Goal: Transaction & Acquisition: Purchase product/service

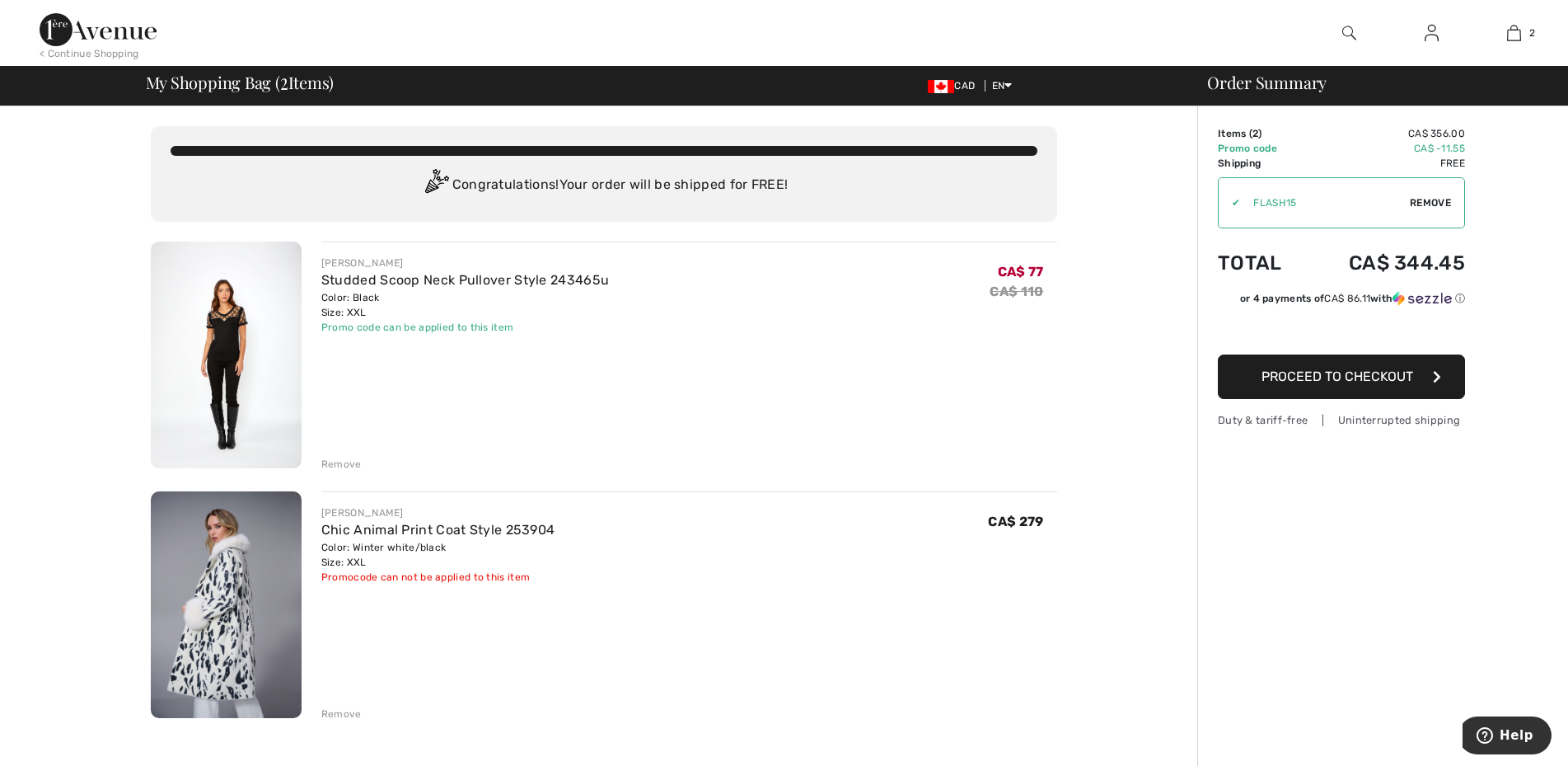
click at [333, 713] on div "Remove" at bounding box center [341, 714] width 40 height 14
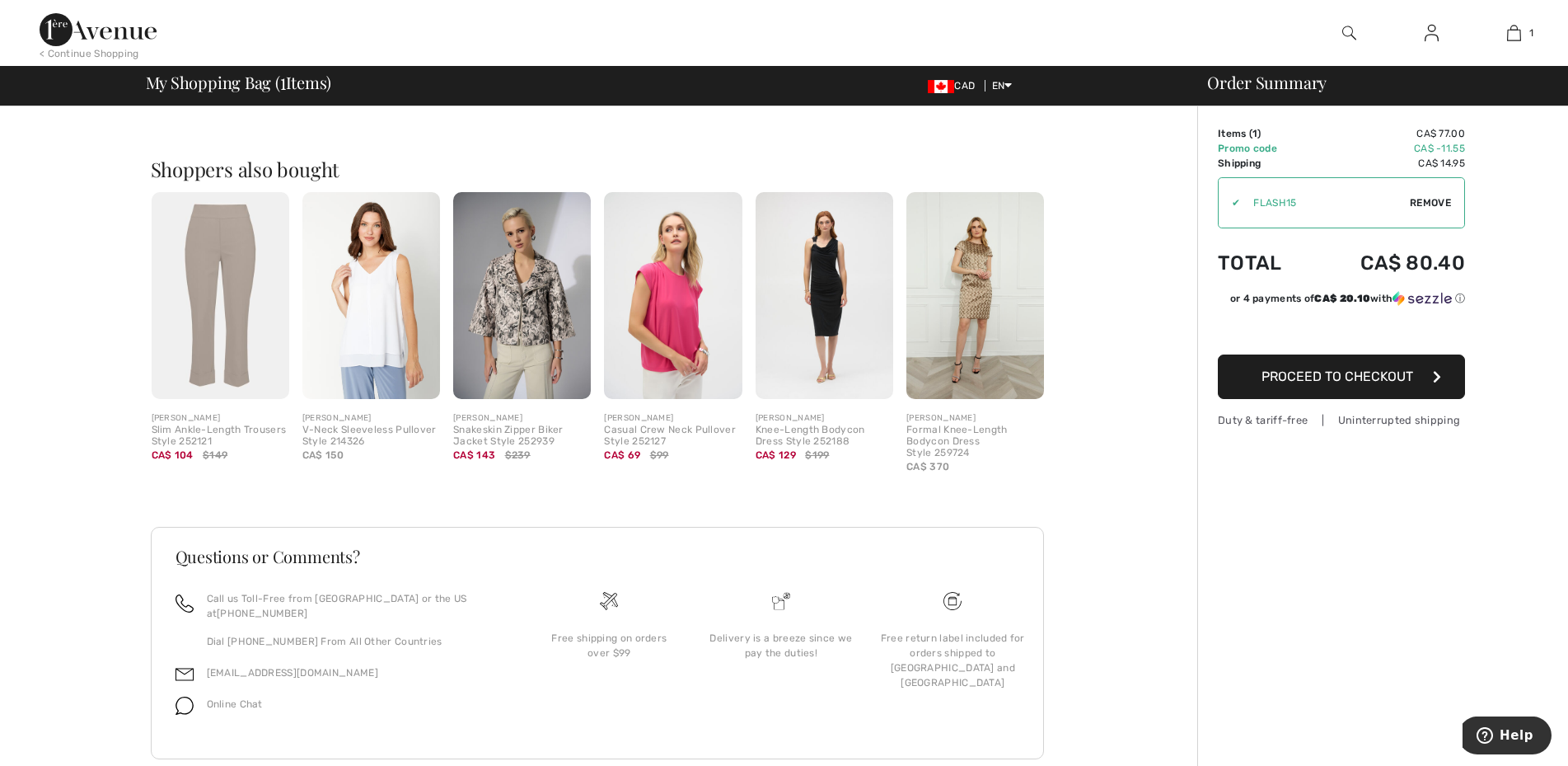
scroll to position [378, 0]
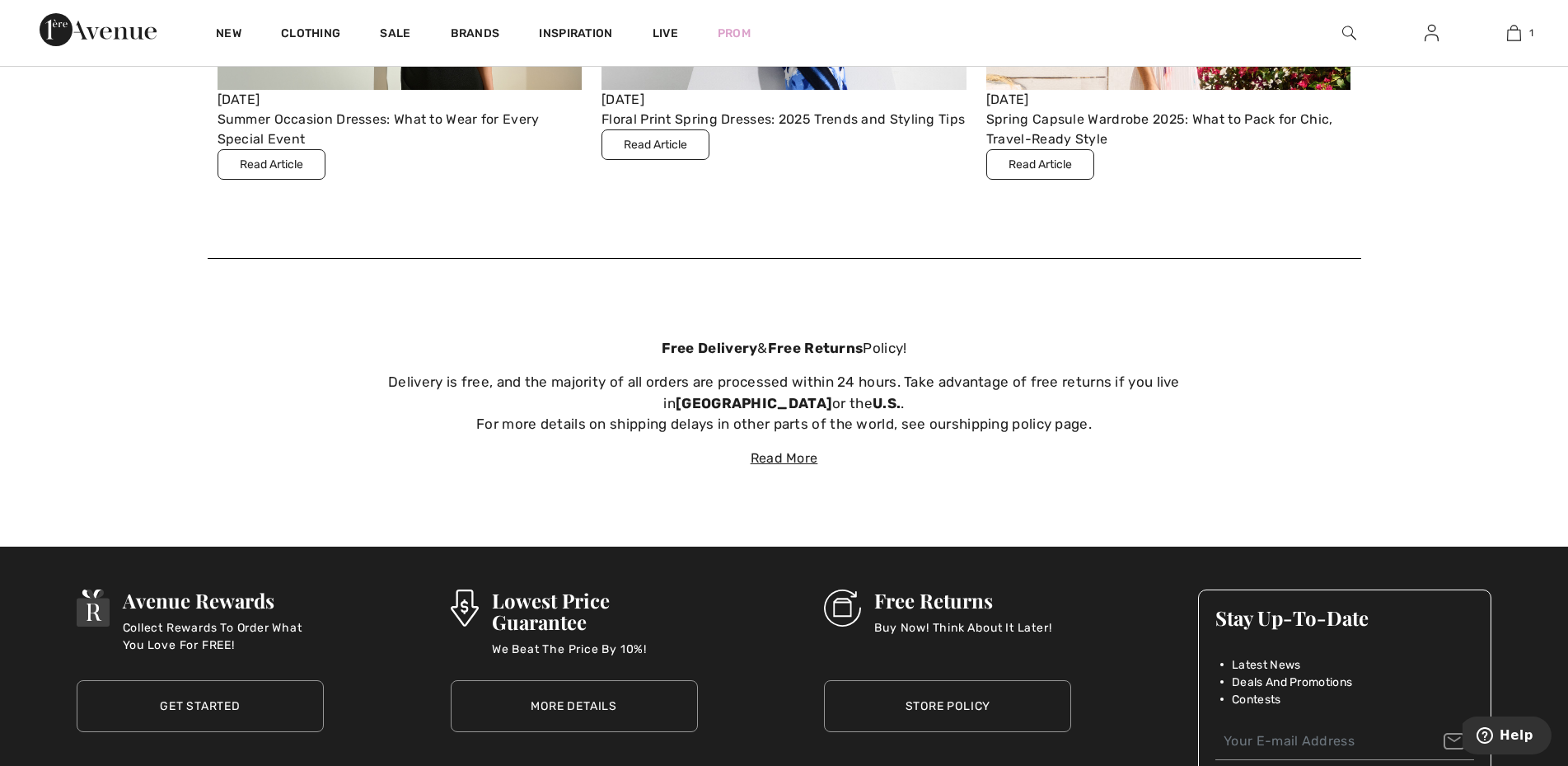
scroll to position [6217, 0]
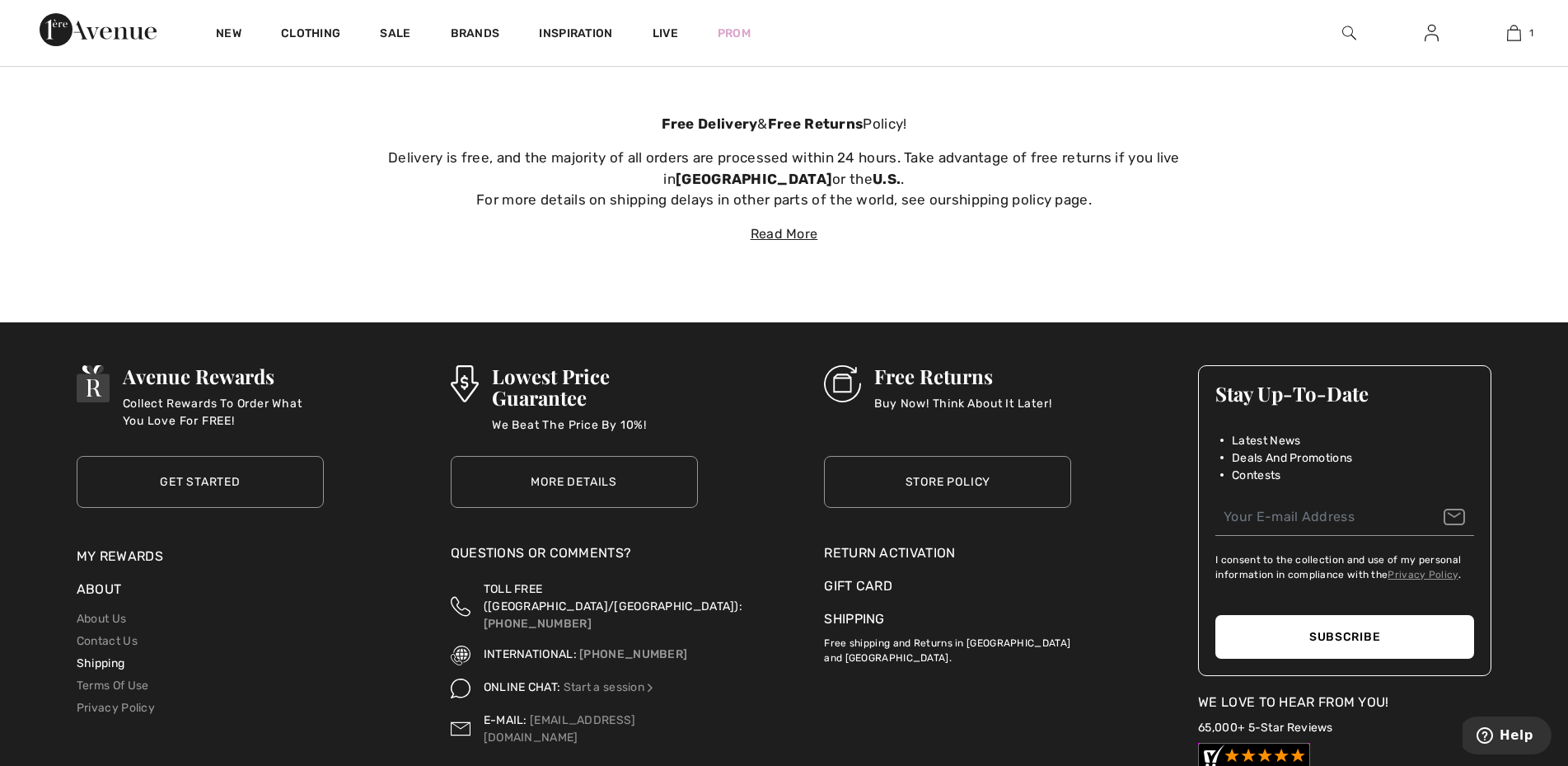
click at [94, 662] on link "Shipping" at bounding box center [100, 663] width 48 height 14
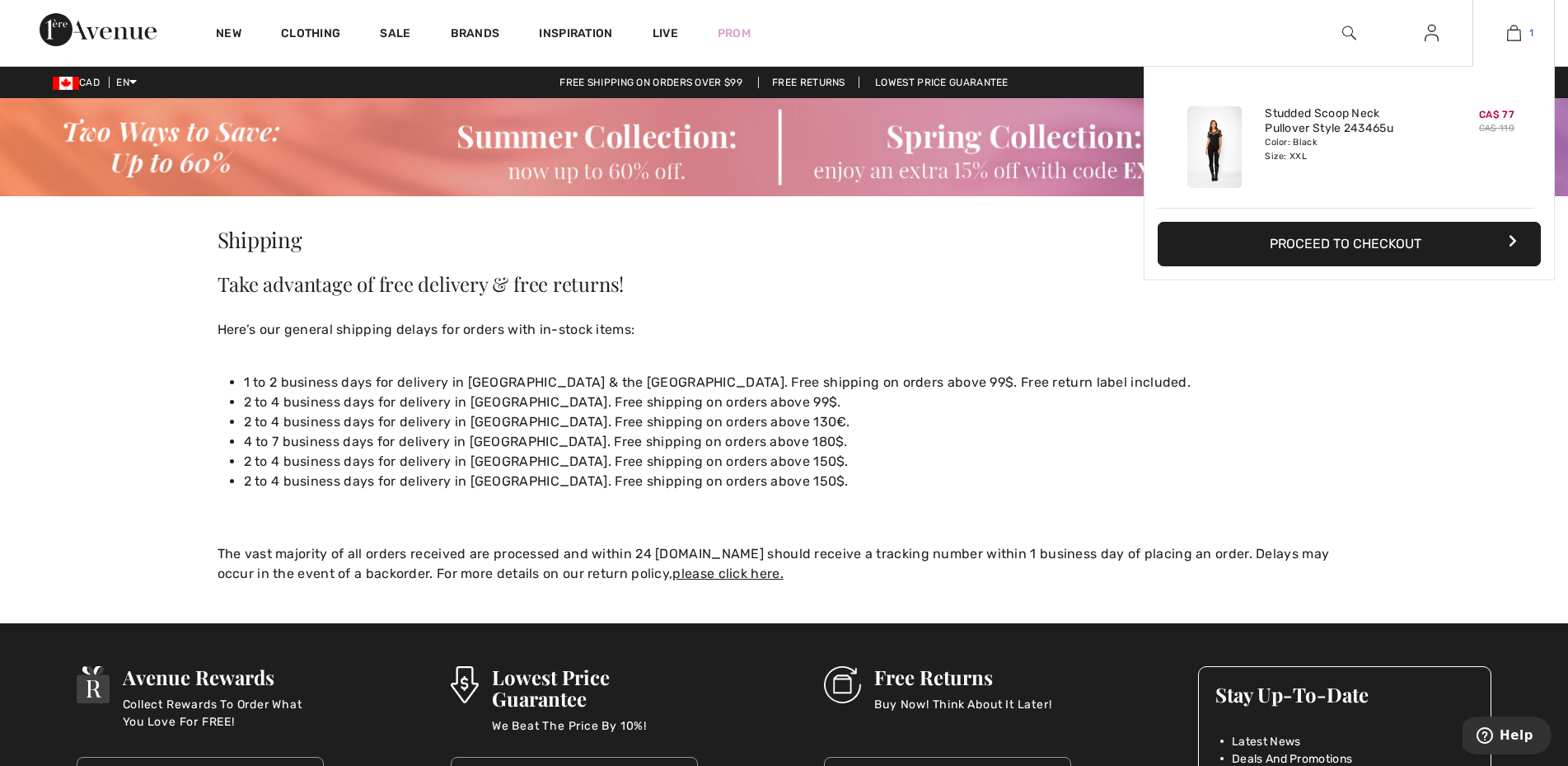
click at [1508, 35] on img at bounding box center [1515, 33] width 14 height 20
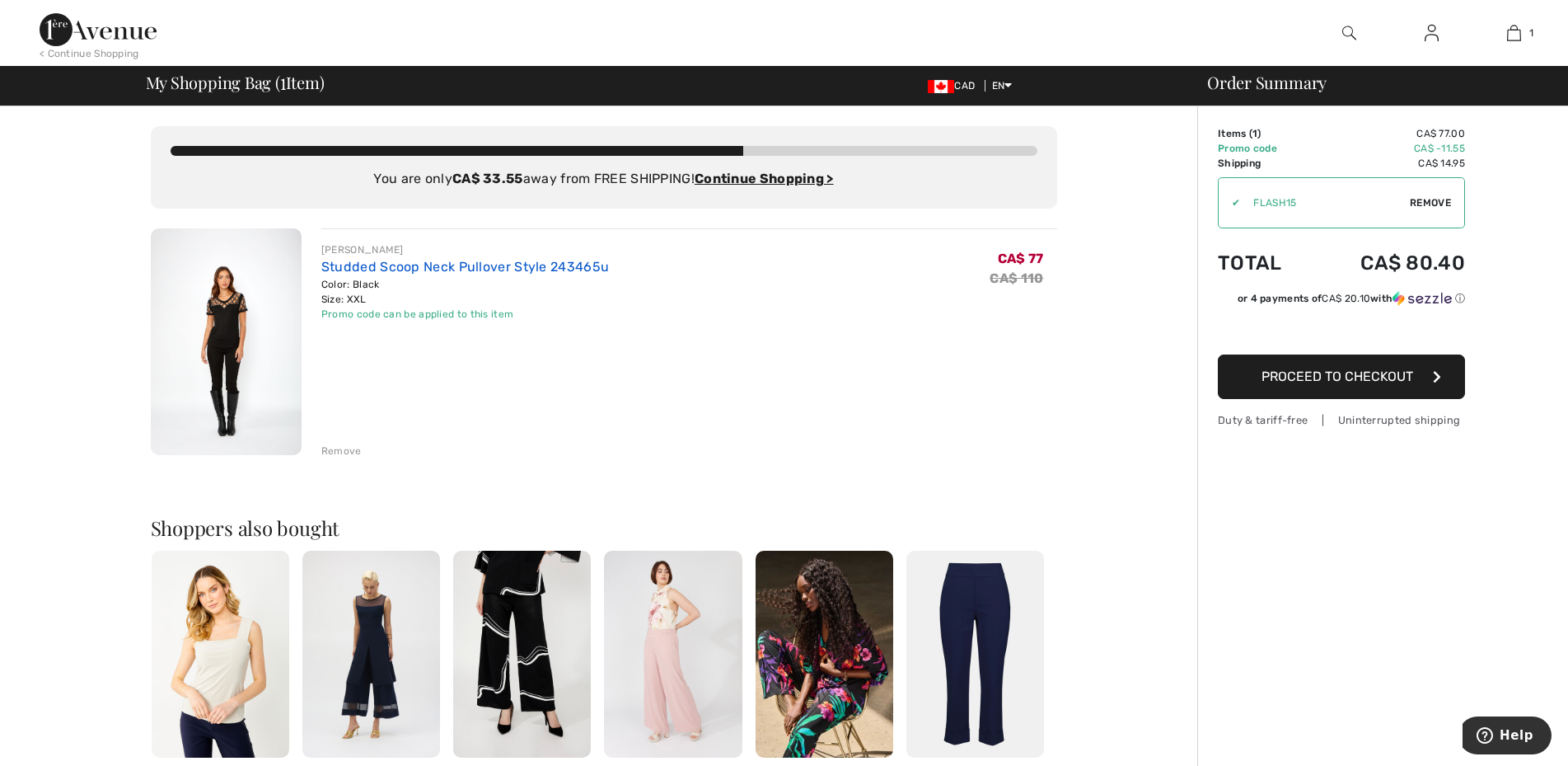
click at [444, 266] on link "Studded Scoop Neck Pullover Style 243465u" at bounding box center [465, 266] width 288 height 15
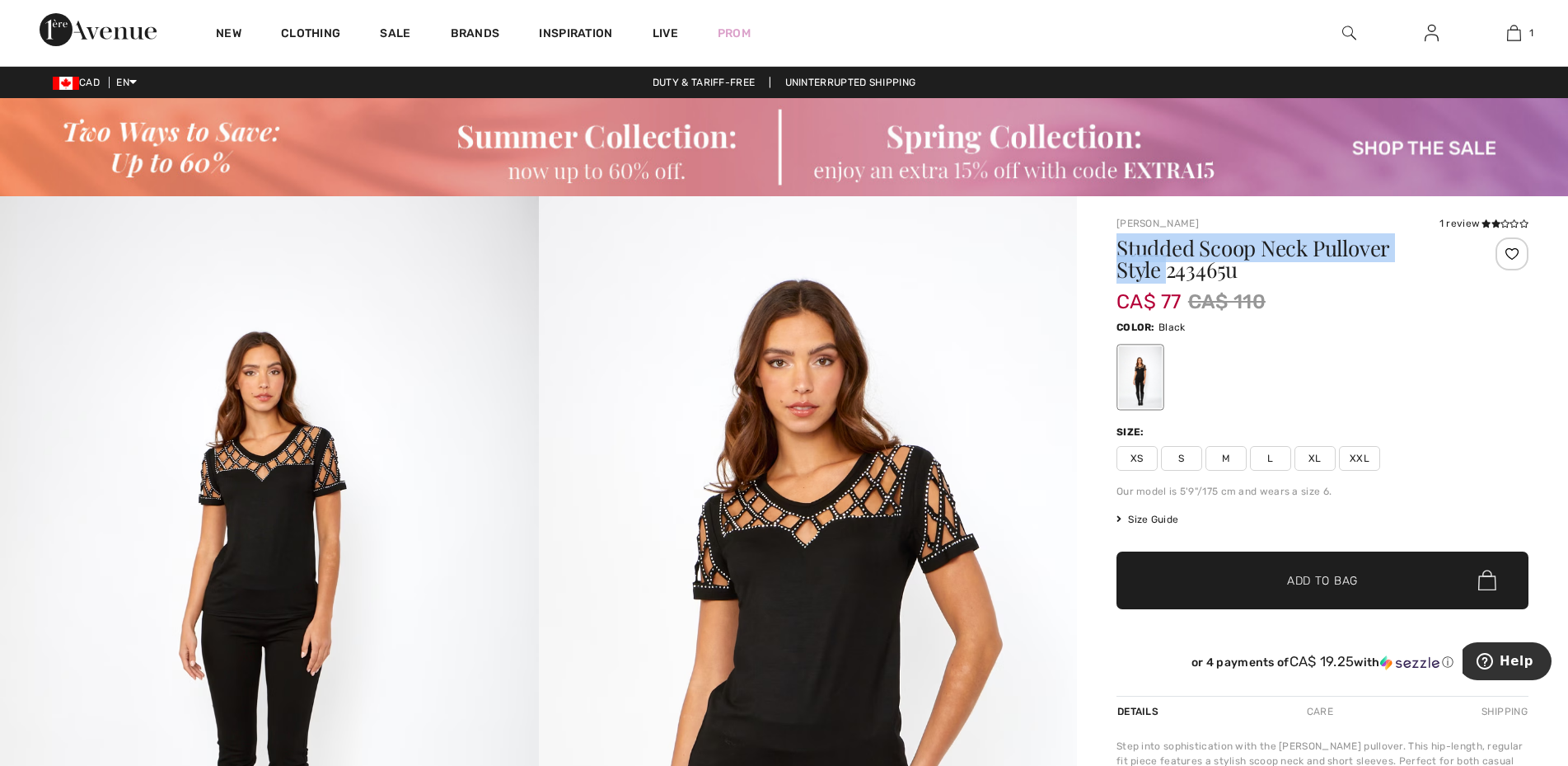
click at [1449, 247] on h1 "Studded Scoop Neck Pullover Style 243465u" at bounding box center [1288, 259] width 344 height 43
